Goal: Task Accomplishment & Management: Use online tool/utility

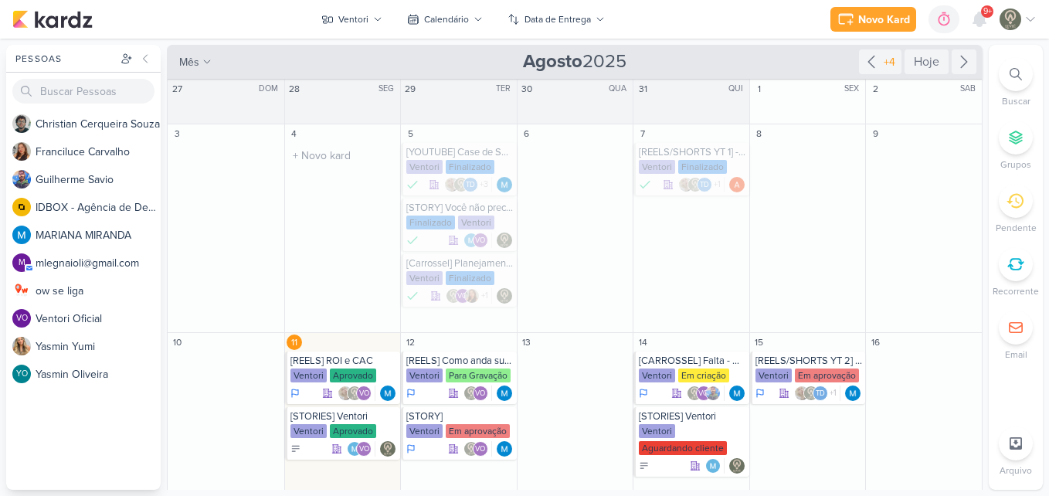
scroll to position [112, 0]
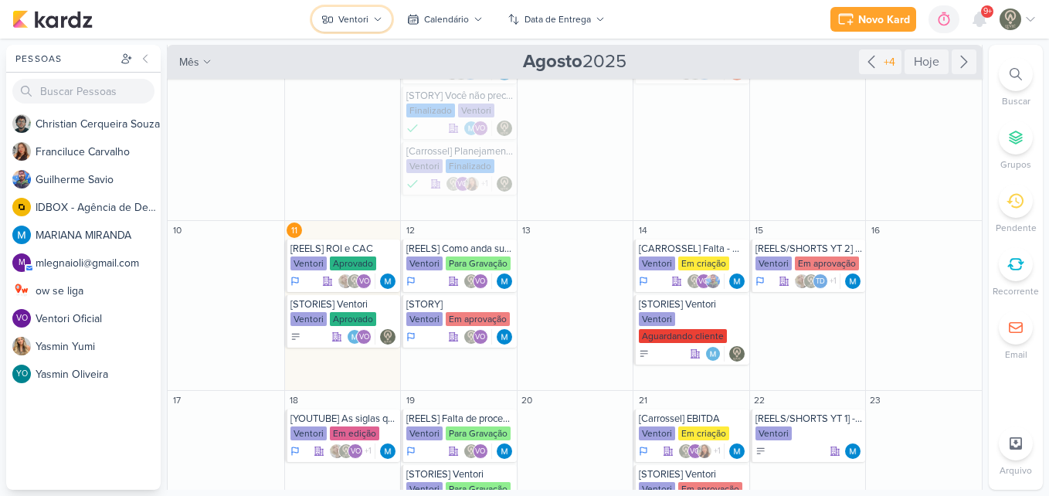
click at [372, 19] on button "Ventori" at bounding box center [352, 19] width 80 height 25
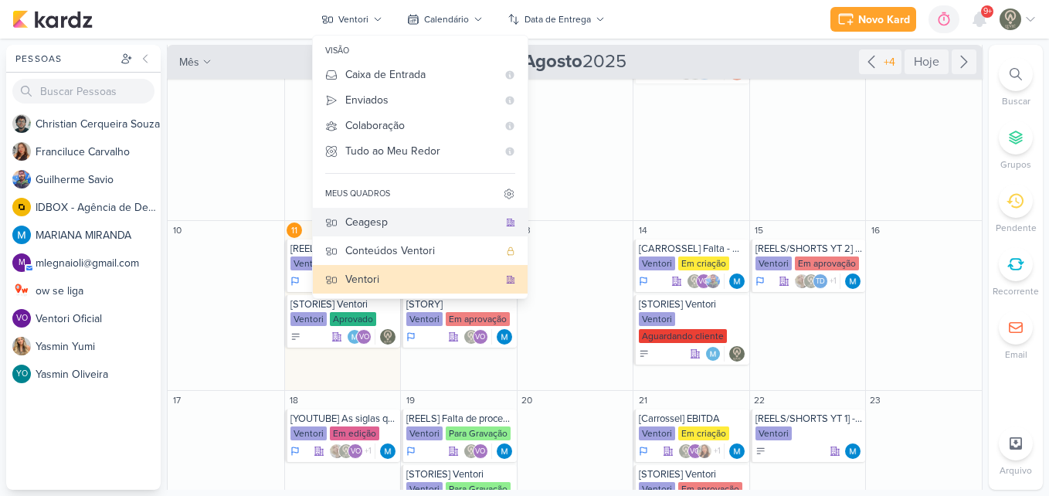
click at [395, 227] on div "Ceagesp" at bounding box center [421, 222] width 153 height 16
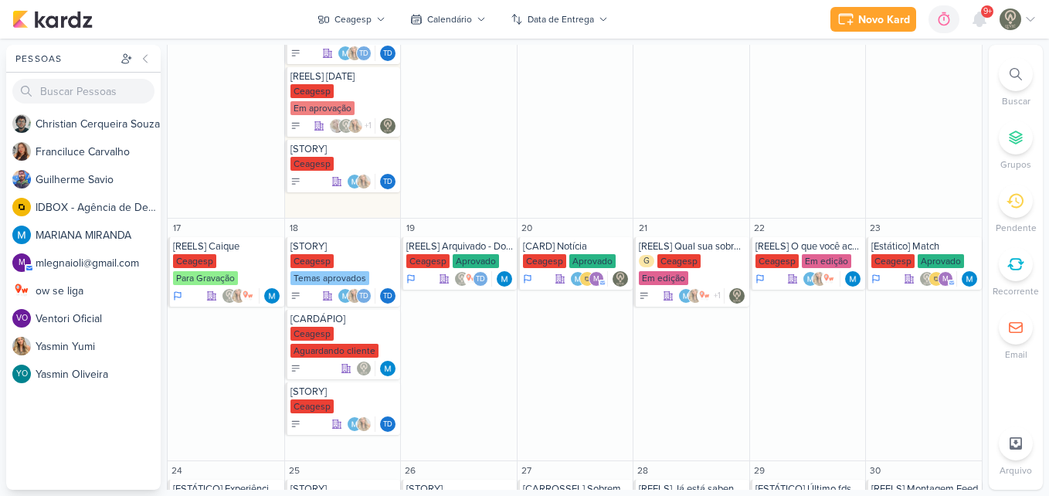
scroll to position [599, 0]
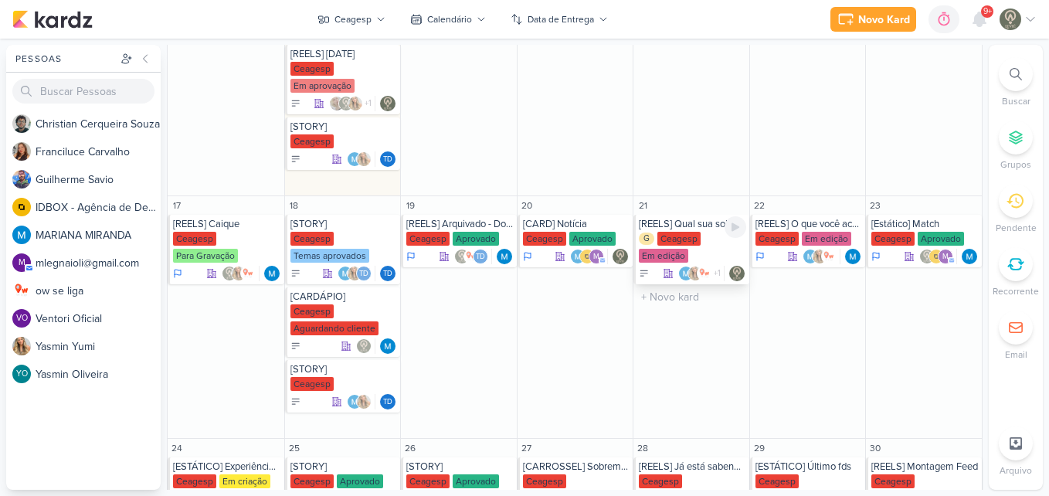
click at [686, 233] on div "Ceagesp" at bounding box center [678, 239] width 43 height 14
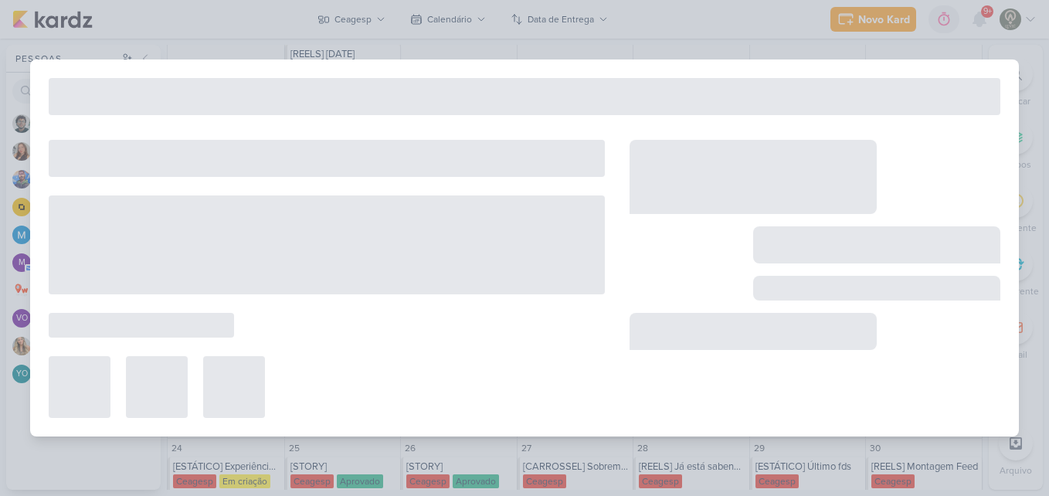
type input "[REELS] Qual sua sobremesa favorita?"
type input "[DATE] 23:59"
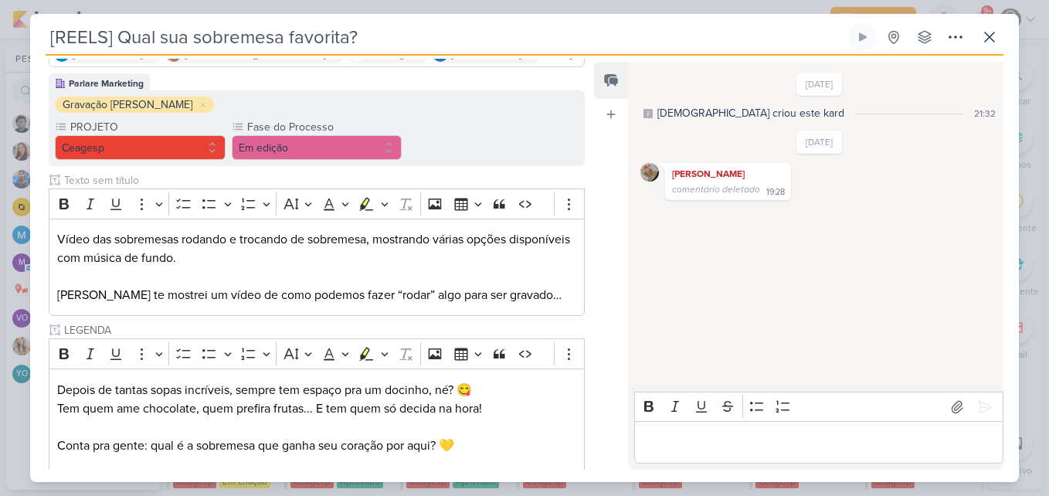
scroll to position [117, 0]
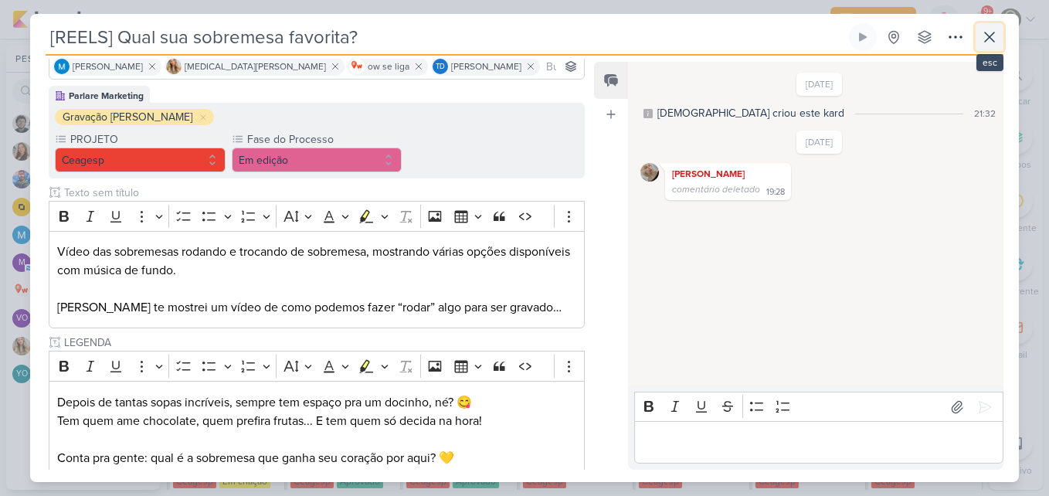
click at [995, 36] on icon at bounding box center [989, 37] width 19 height 19
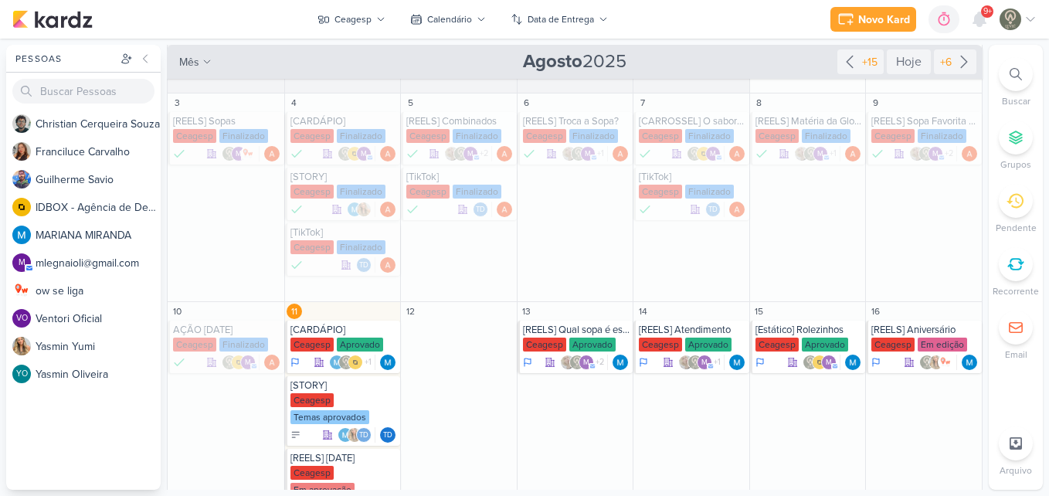
scroll to position [155, 0]
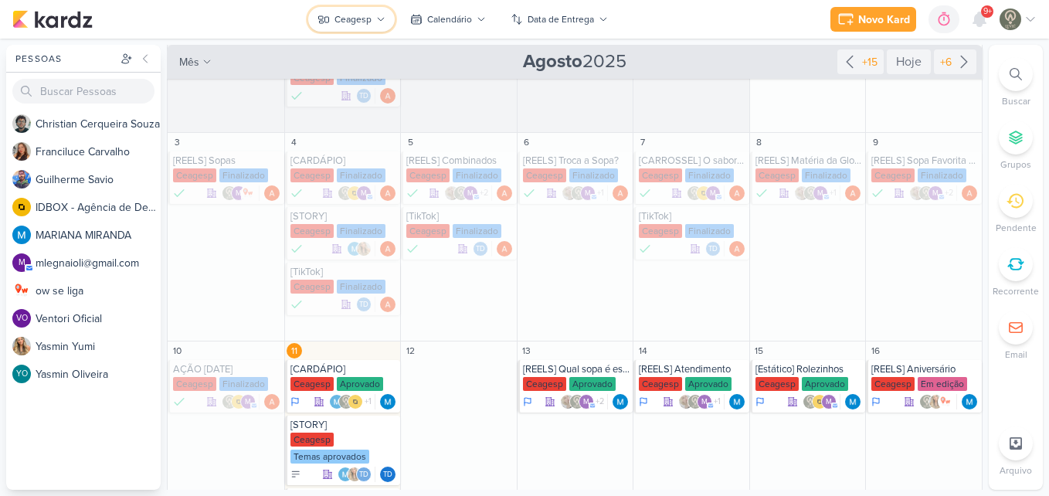
click at [372, 18] on button "Ceagesp" at bounding box center [351, 19] width 87 height 25
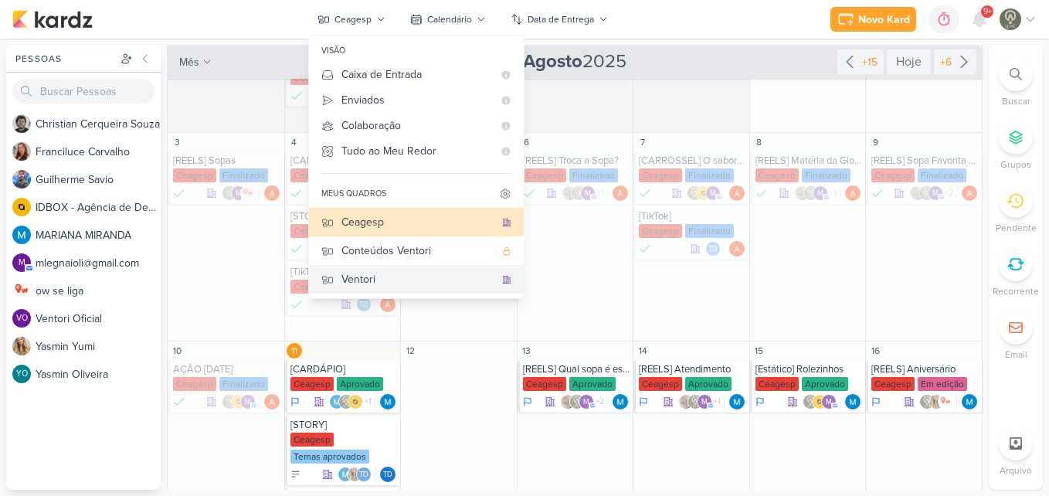
click at [430, 271] on div "Ventori" at bounding box center [417, 279] width 153 height 16
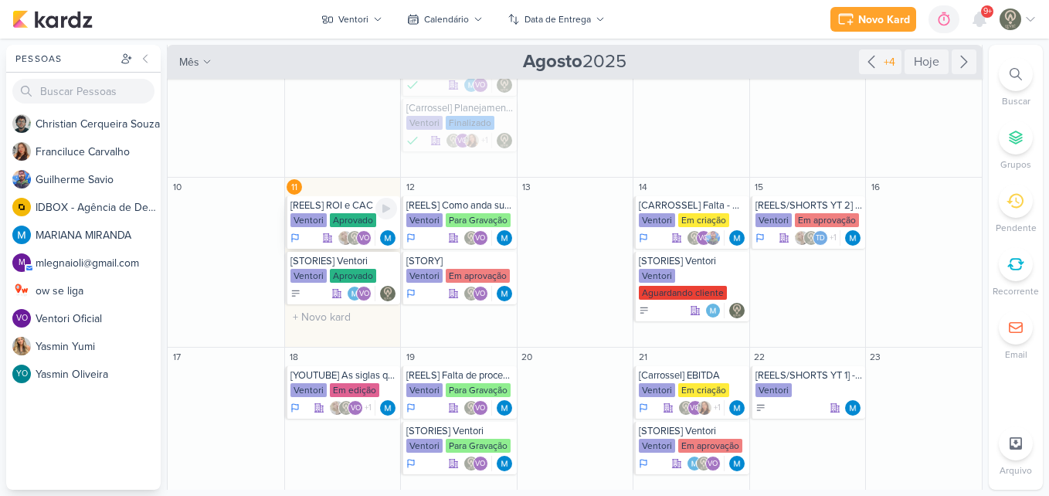
click at [335, 220] on div "Aprovado" at bounding box center [353, 220] width 46 height 14
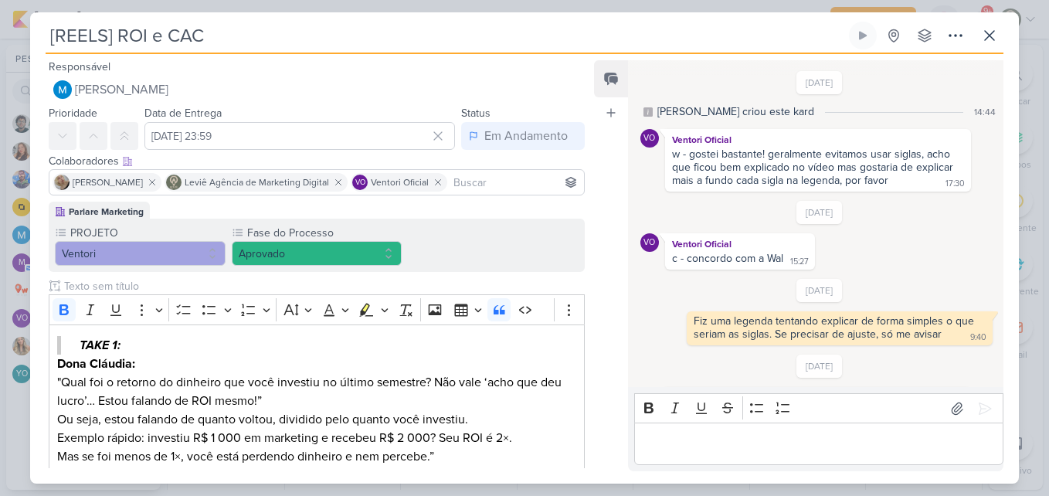
scroll to position [398, 0]
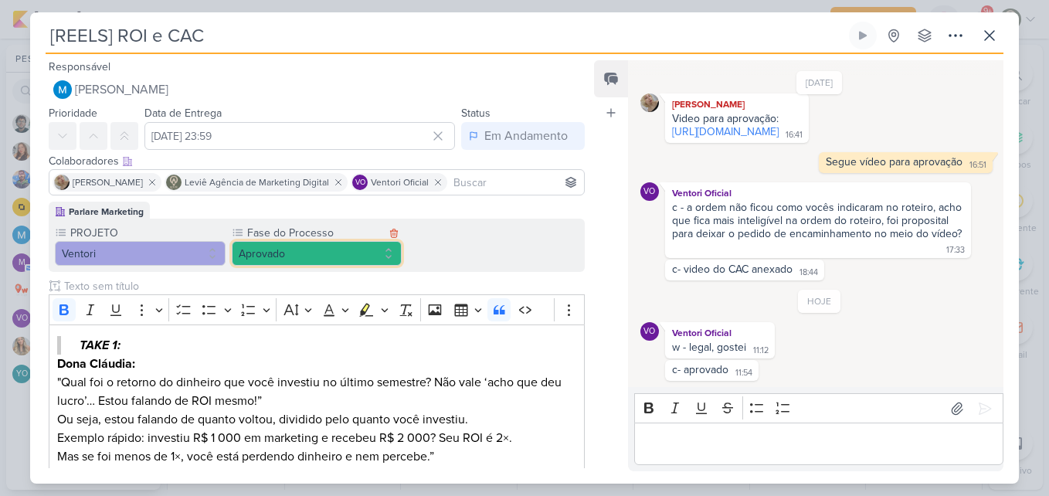
click at [330, 250] on button "Aprovado" at bounding box center [317, 253] width 171 height 25
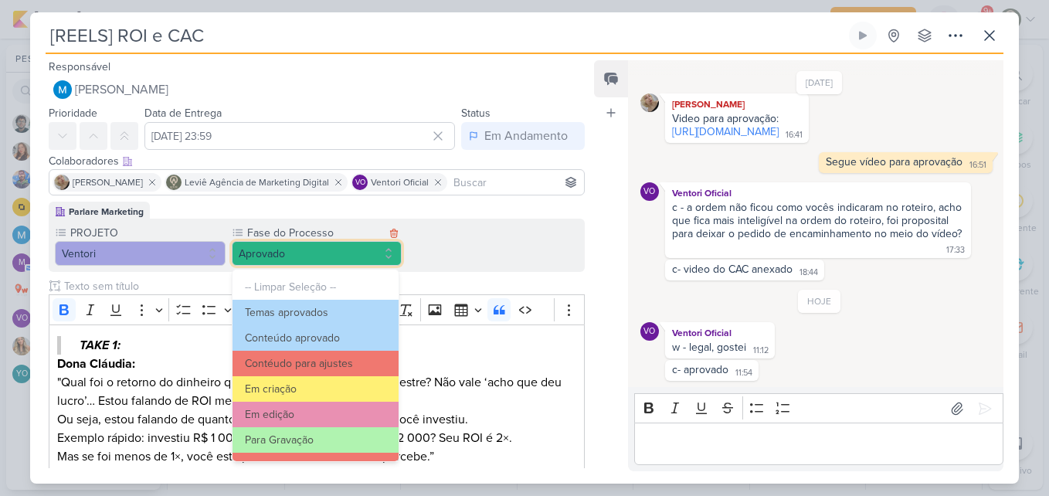
scroll to position [149, 0]
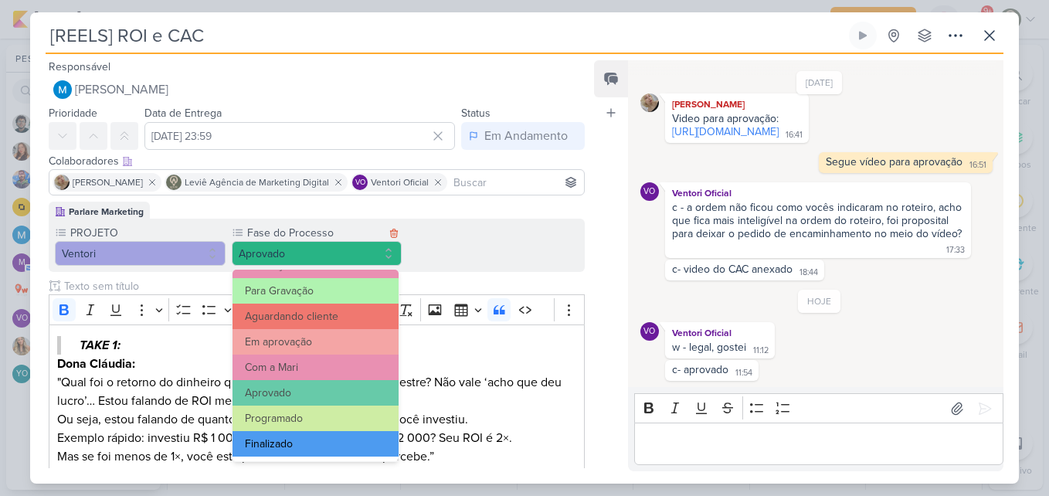
click at [285, 444] on button "Finalizado" at bounding box center [316, 443] width 167 height 25
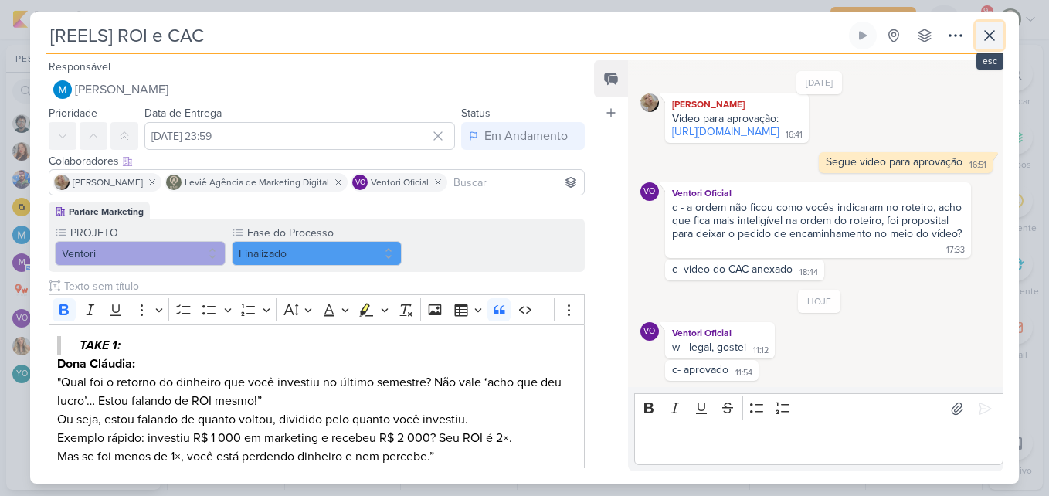
click at [987, 42] on icon at bounding box center [989, 35] width 19 height 19
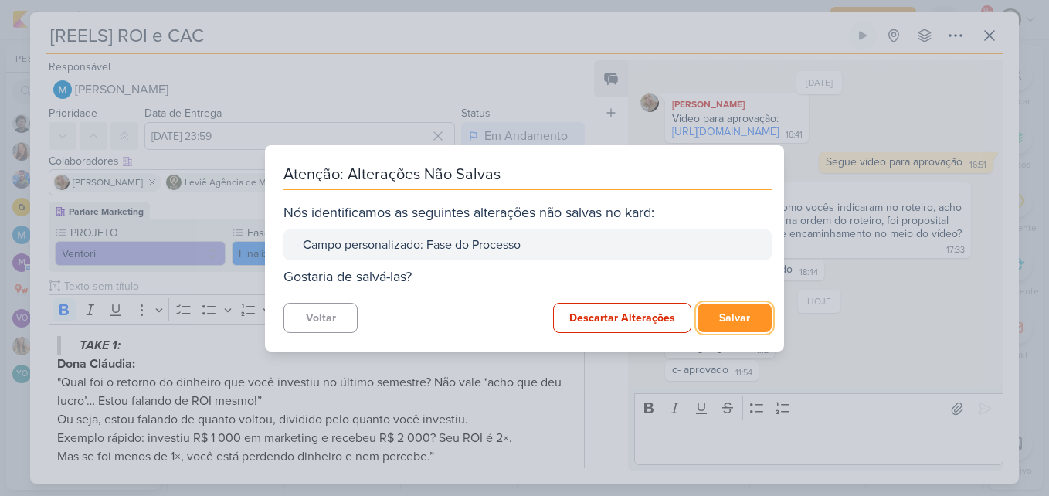
click at [738, 329] on button "Salvar" at bounding box center [735, 318] width 74 height 29
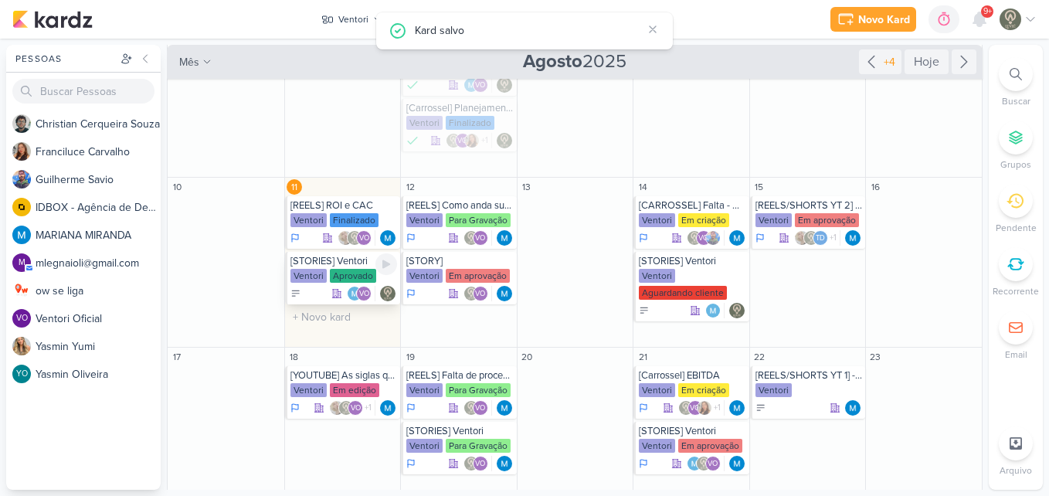
click at [331, 267] on div "[STORIES] Ventori" at bounding box center [343, 261] width 107 height 12
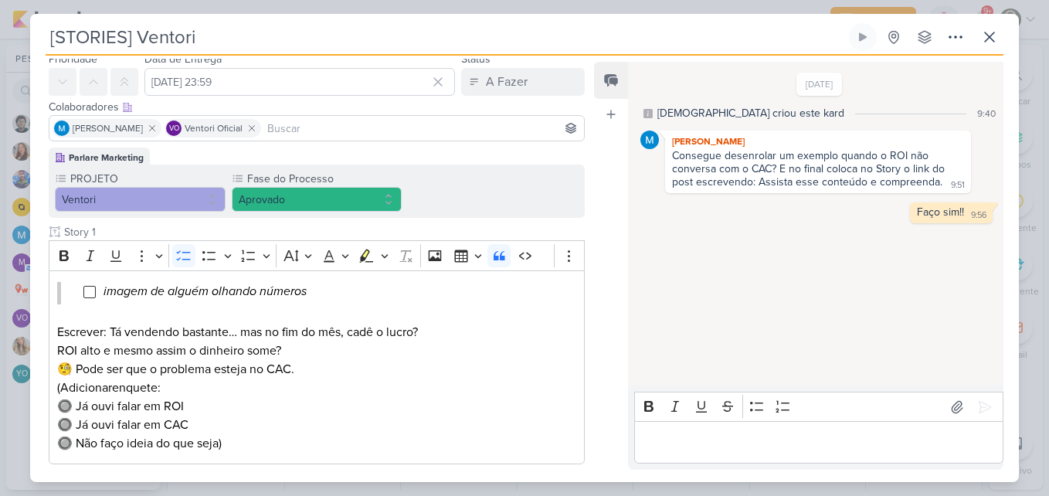
scroll to position [59, 0]
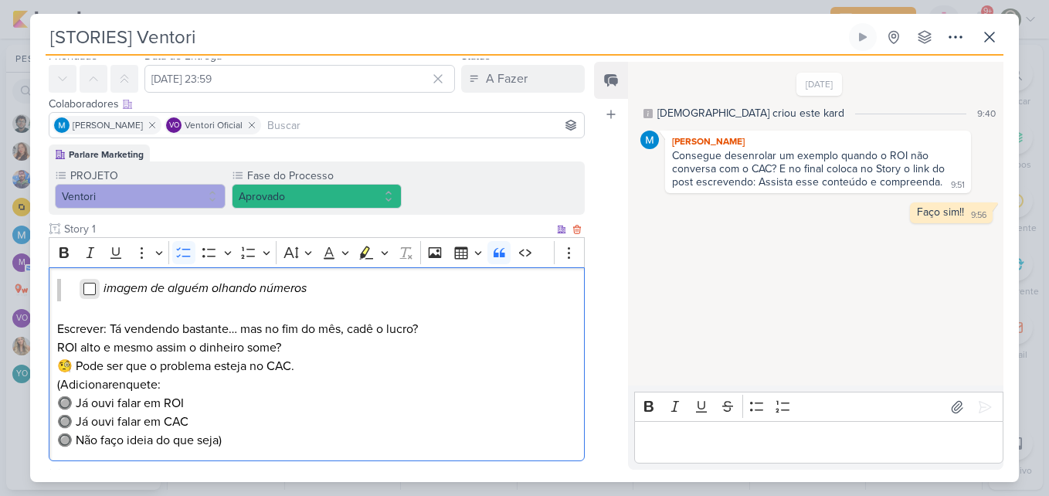
click at [94, 293] on input "Editor editing area: main" at bounding box center [89, 289] width 12 height 12
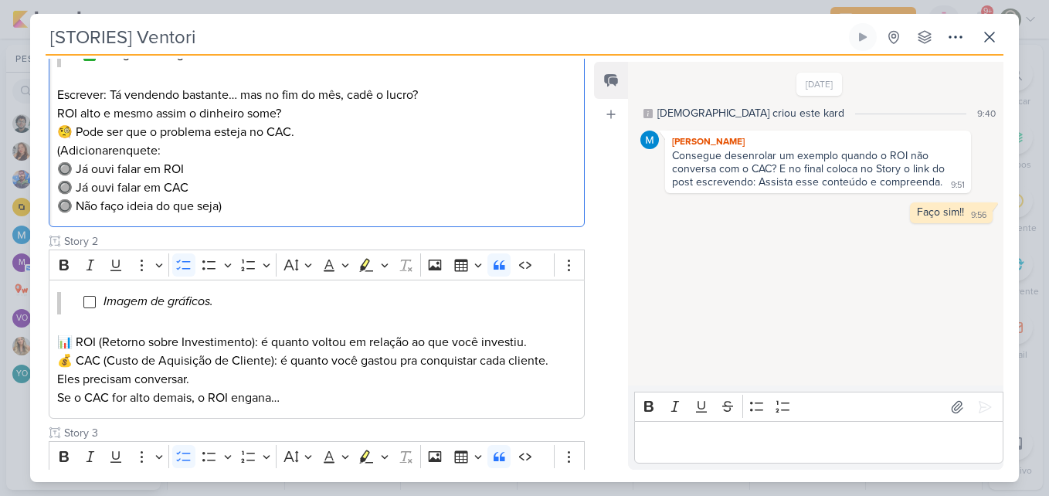
scroll to position [298, 0]
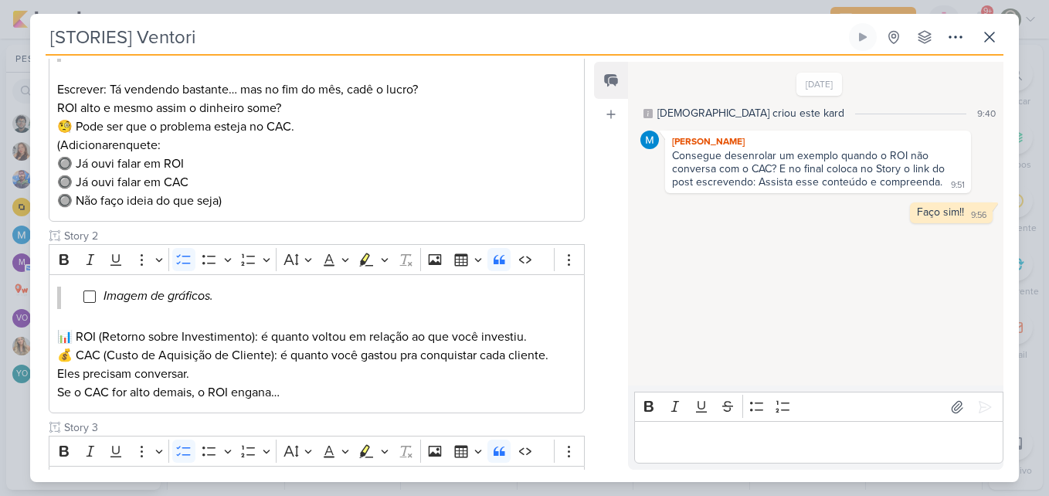
drag, startPoint x: 593, startPoint y: 218, endPoint x: 594, endPoint y: 199, distance: 18.6
click at [594, 199] on div "Feed Atrelar email Solte o email para atrelar ao kard" at bounding box center [611, 266] width 34 height 408
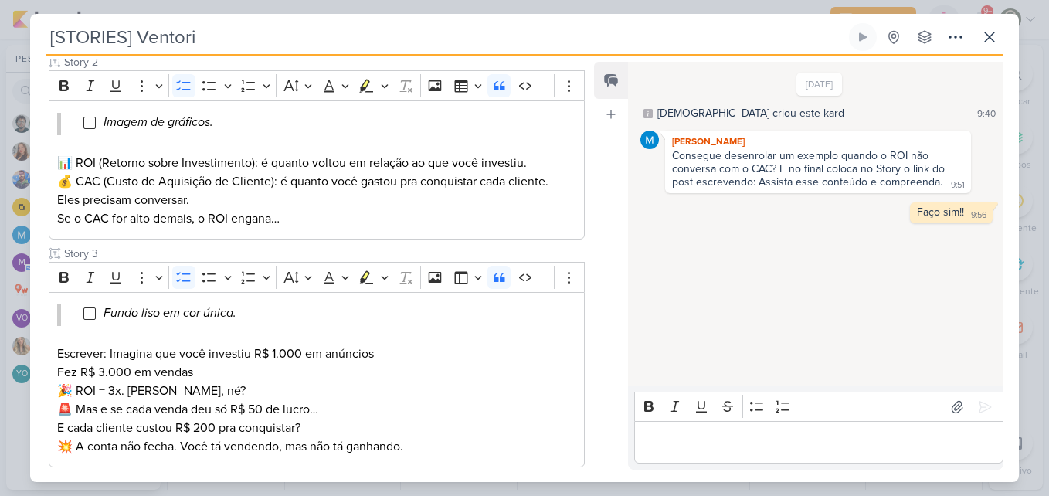
scroll to position [486, 0]
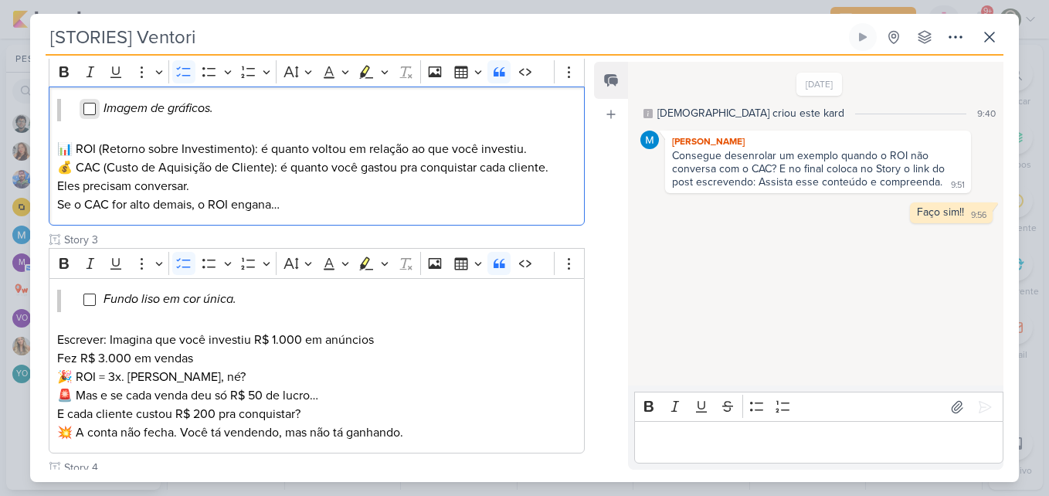
click at [89, 110] on input "Editor editing area: main" at bounding box center [89, 109] width 12 height 12
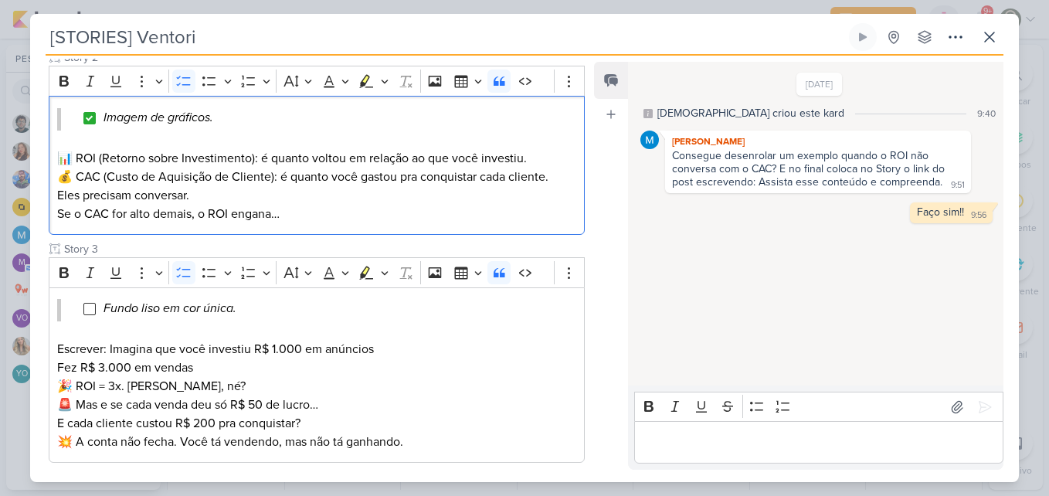
scroll to position [471, 0]
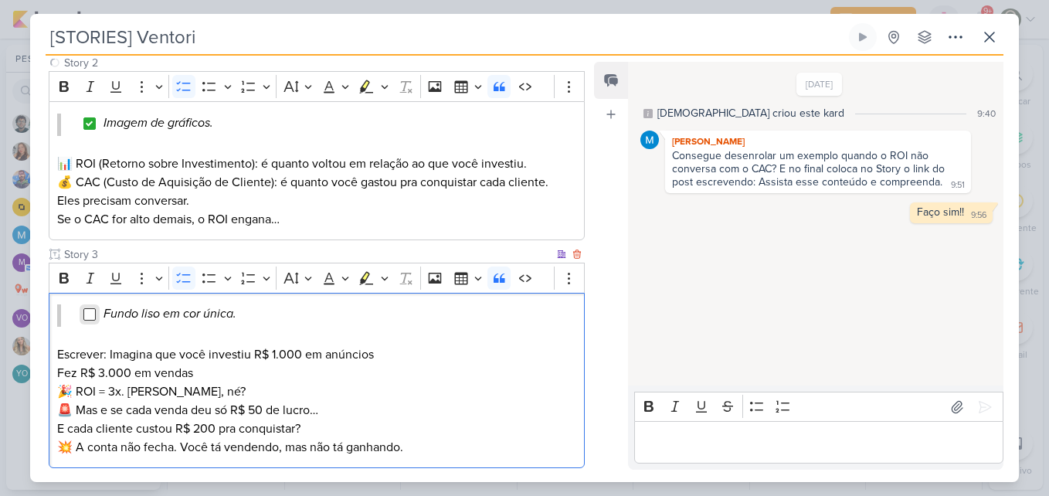
click at [92, 315] on input "Editor editing area: main" at bounding box center [89, 314] width 12 height 12
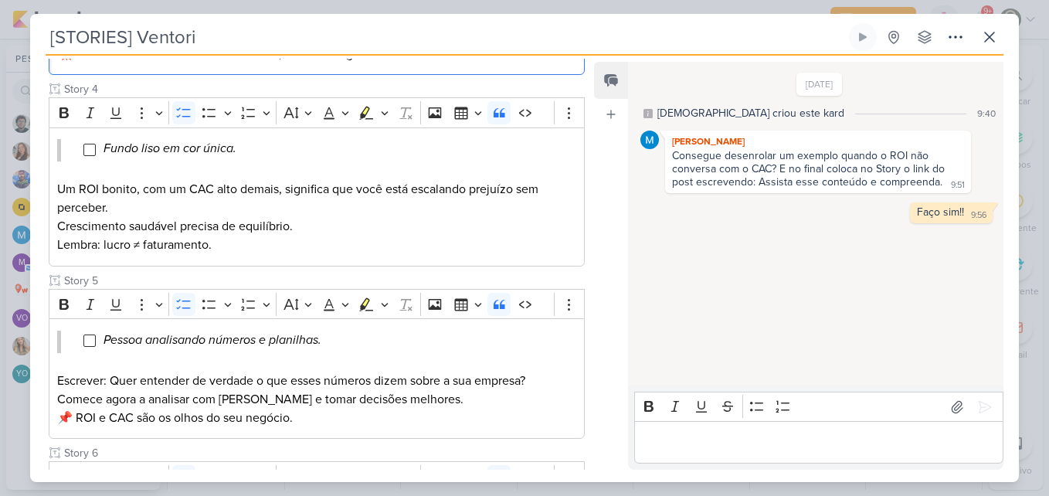
scroll to position [901, 0]
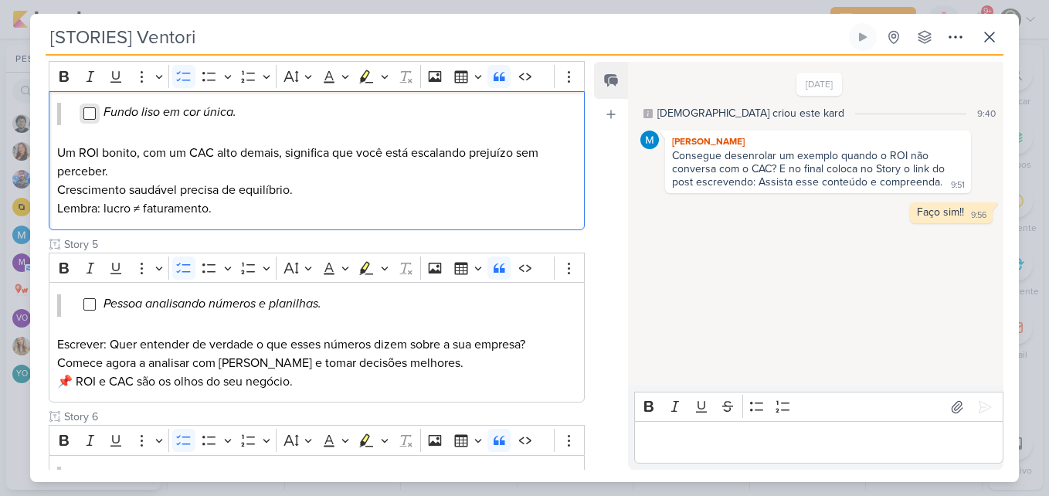
click at [90, 110] on input "Editor editing area: main" at bounding box center [89, 113] width 12 height 12
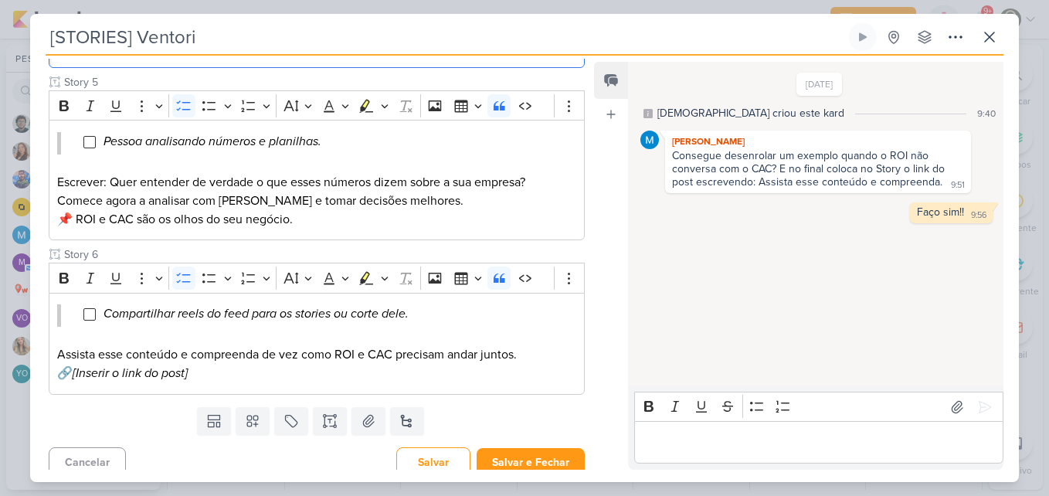
scroll to position [1074, 0]
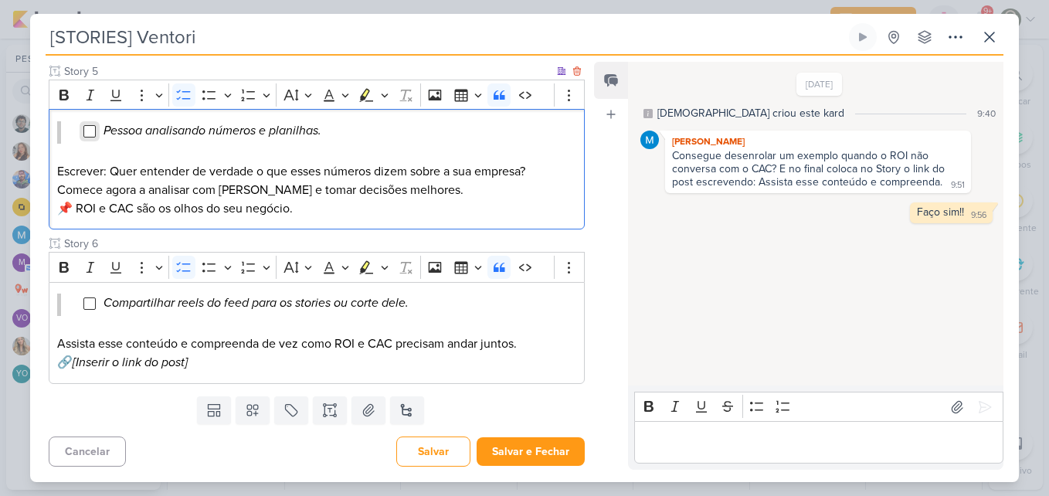
click at [92, 132] on input "Editor editing area: main" at bounding box center [89, 131] width 12 height 12
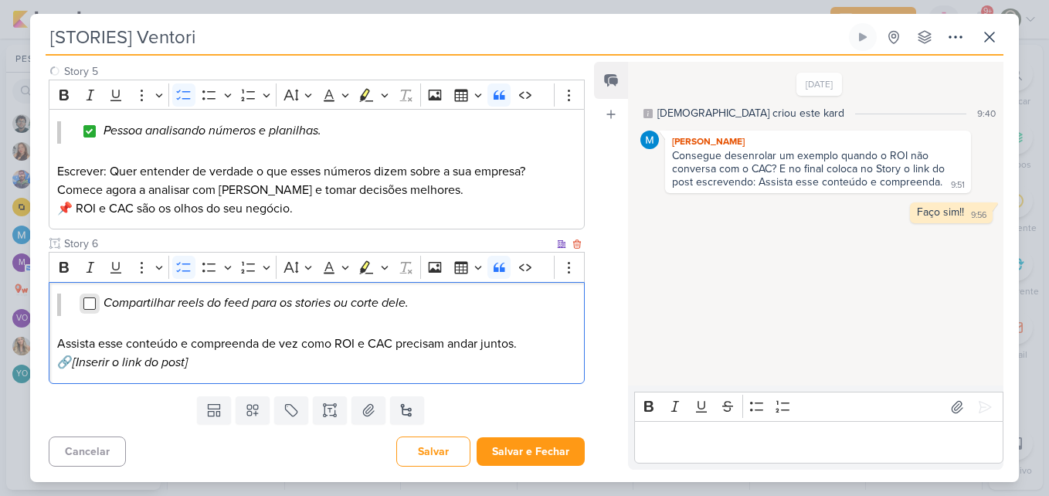
click at [87, 304] on input "Editor editing area: main" at bounding box center [89, 303] width 12 height 12
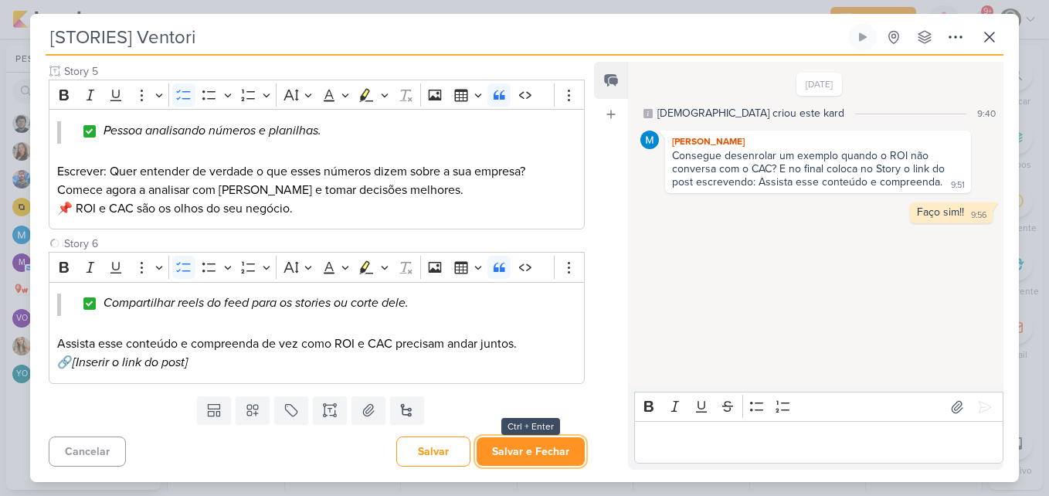
click at [555, 447] on button "Salvar e Fechar" at bounding box center [531, 451] width 108 height 29
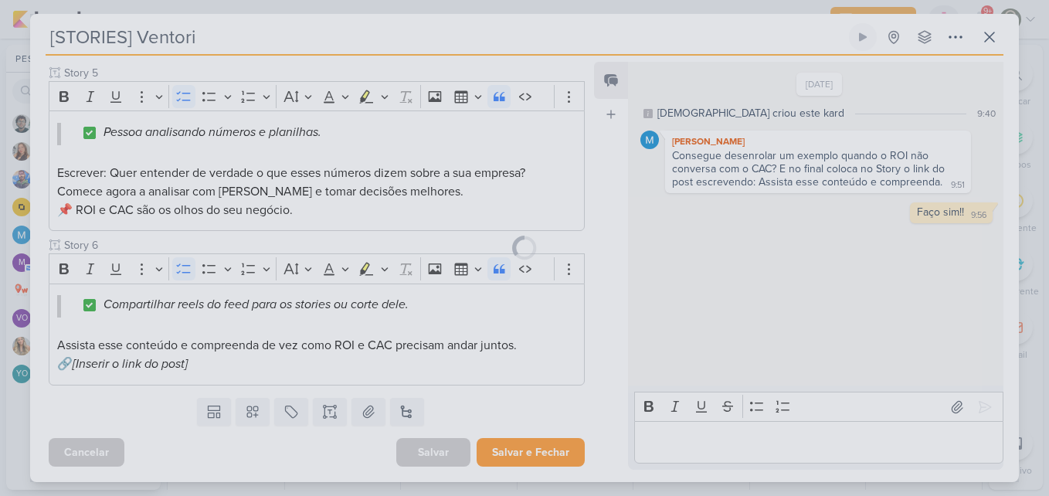
scroll to position [1072, 0]
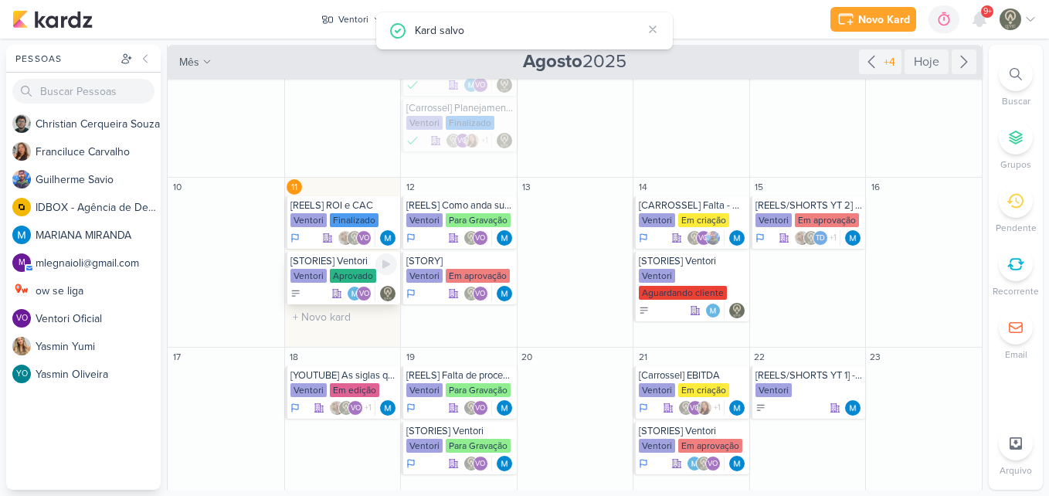
click at [321, 273] on div "Ventori" at bounding box center [308, 276] width 36 height 14
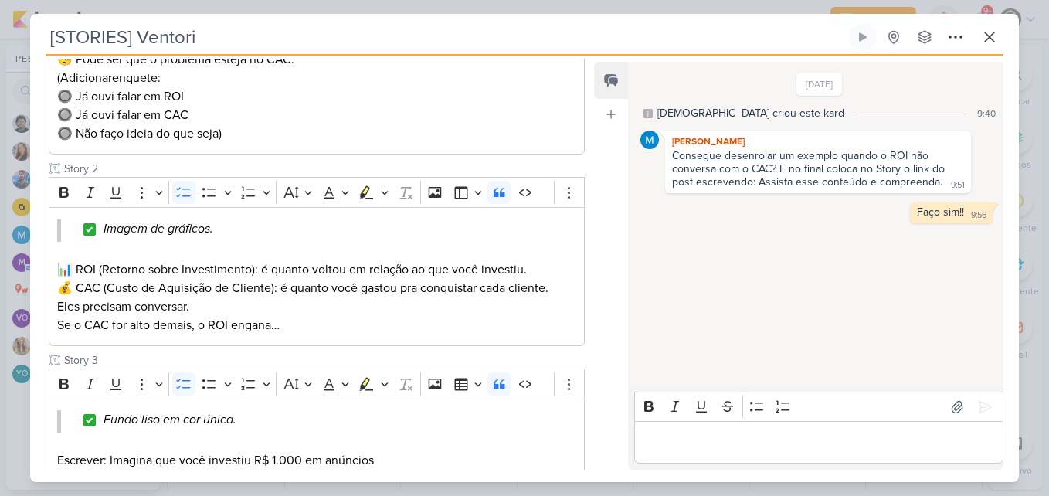
scroll to position [0, 0]
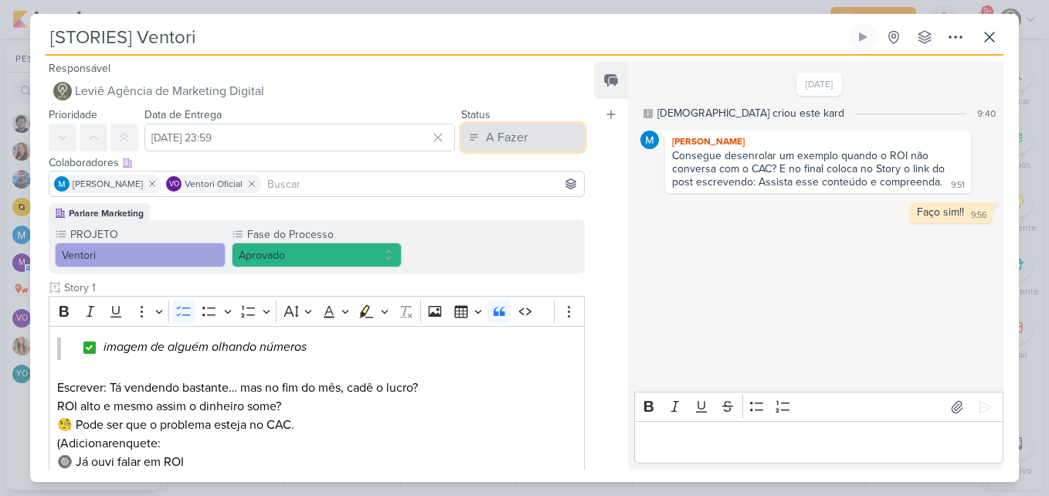
click at [508, 141] on div "A Fazer" at bounding box center [507, 137] width 42 height 19
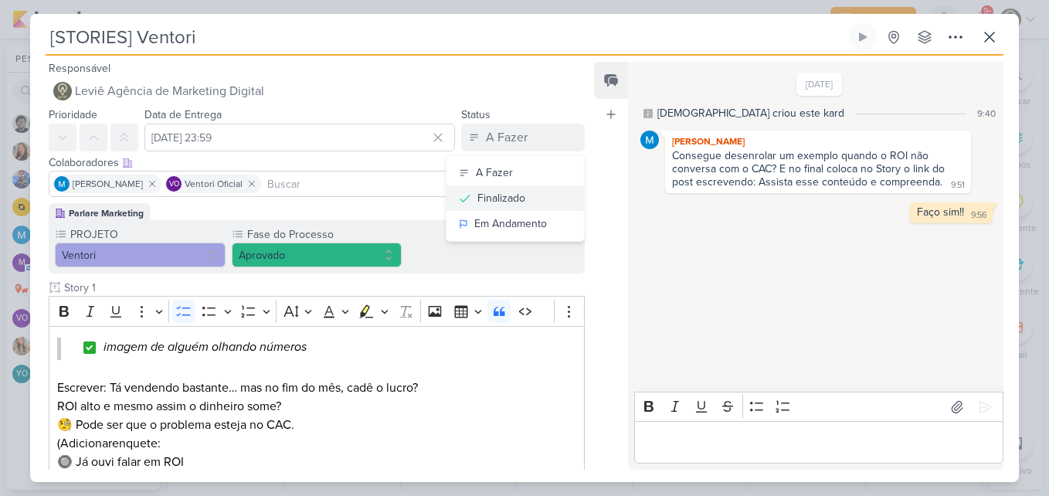
click at [491, 200] on div "Finalizado" at bounding box center [501, 198] width 48 height 16
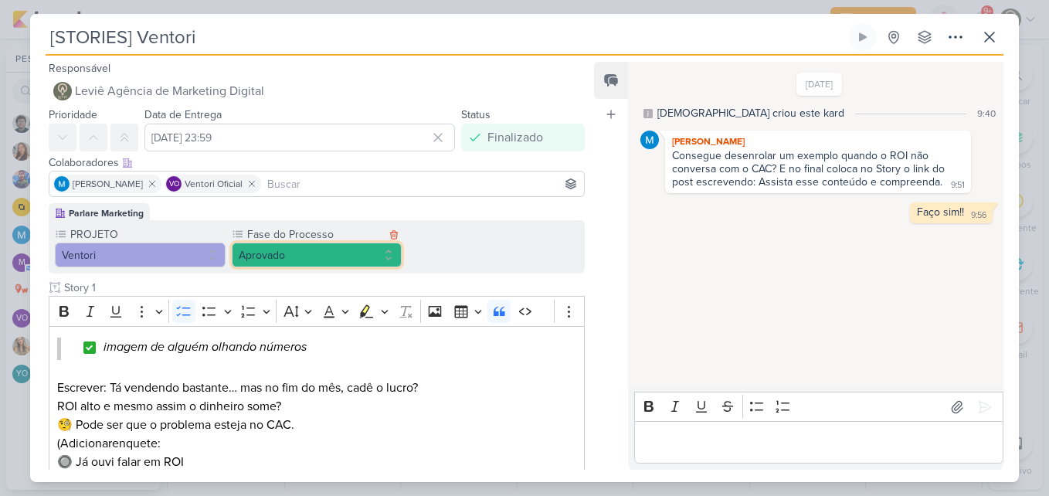
click at [327, 263] on button "Aprovado" at bounding box center [317, 255] width 171 height 25
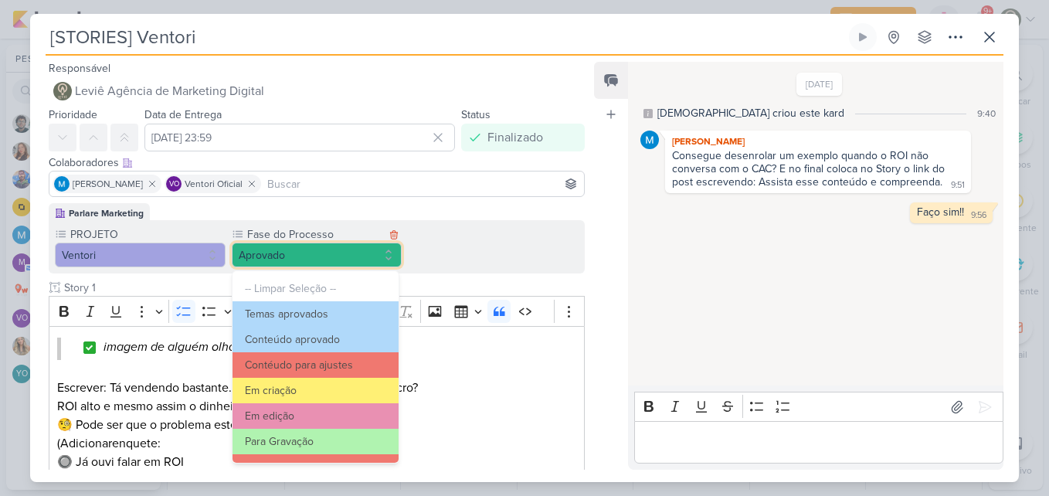
scroll to position [149, 0]
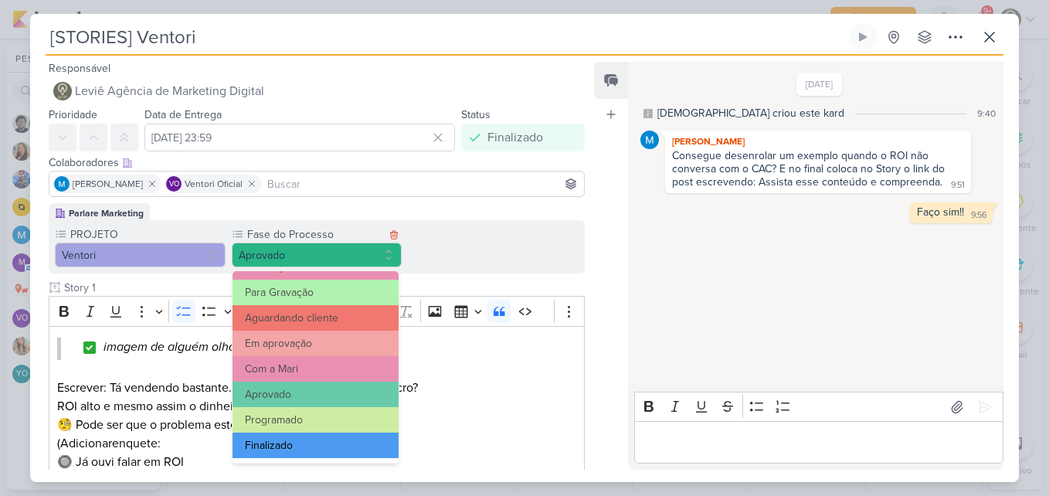
click at [354, 452] on button "Finalizado" at bounding box center [316, 445] width 167 height 25
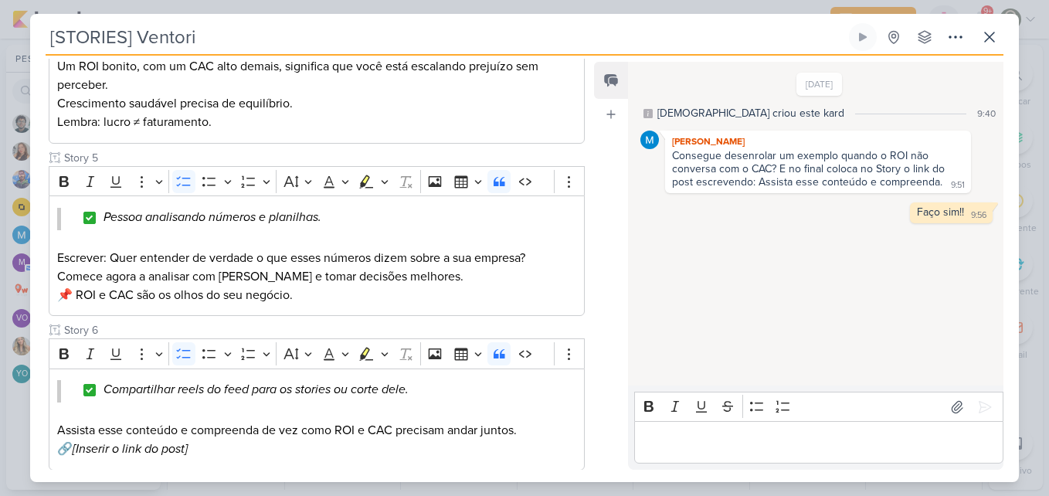
scroll to position [1074, 0]
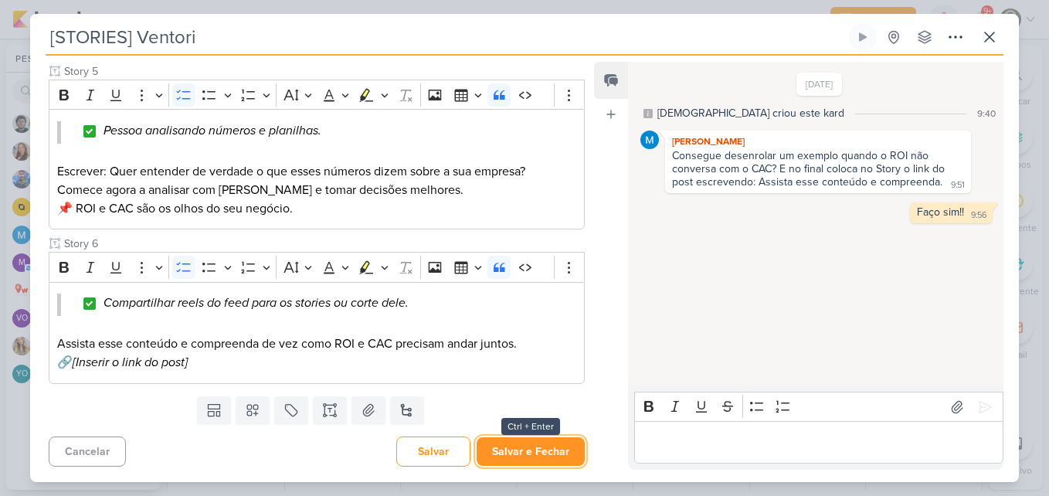
click at [550, 450] on button "Salvar e Fechar" at bounding box center [531, 451] width 108 height 29
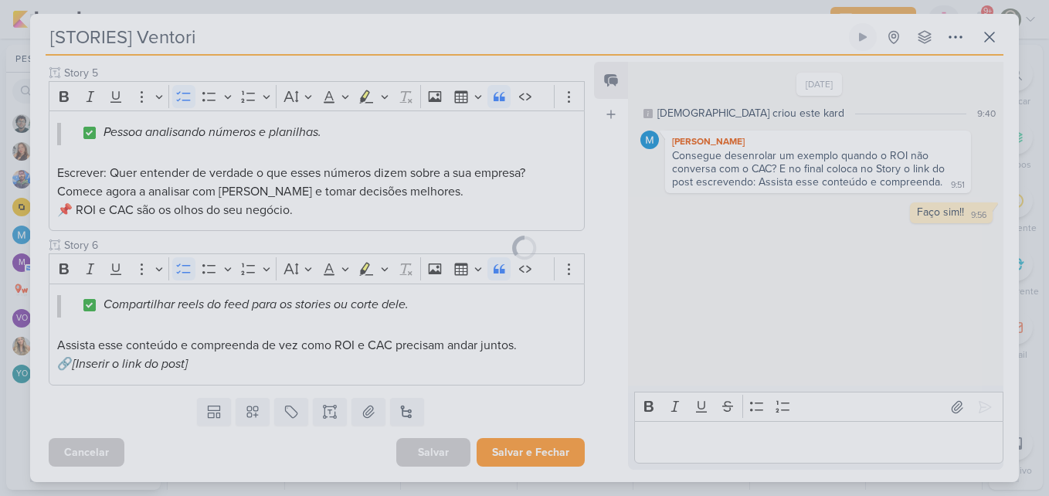
scroll to position [1072, 0]
